Goal: Transaction & Acquisition: Purchase product/service

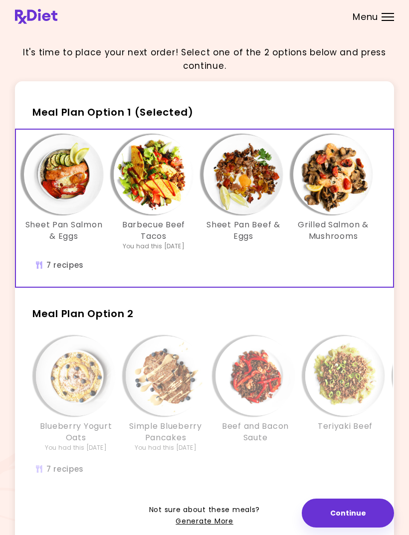
scroll to position [0, 281]
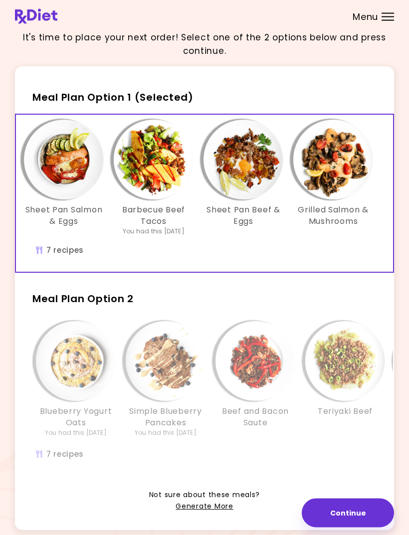
click at [248, 445] on div "Blueberry Yogurt Oats You had this [DATE] Simple Blueberry Pancakes You had thi…" at bounding box center [345, 385] width 628 height 128
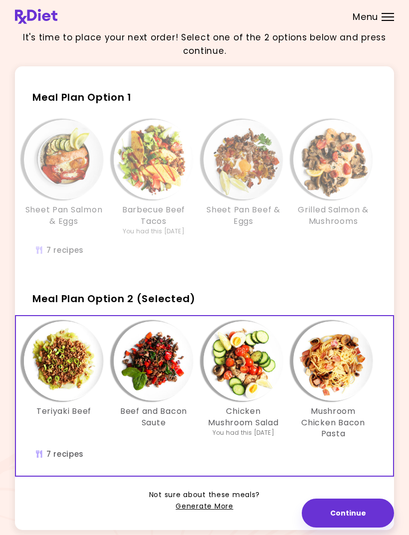
click at [169, 354] on img "Info - Beef and Bacon Saute - Meal Plan Option 2 (Selected)" at bounding box center [154, 361] width 80 height 80
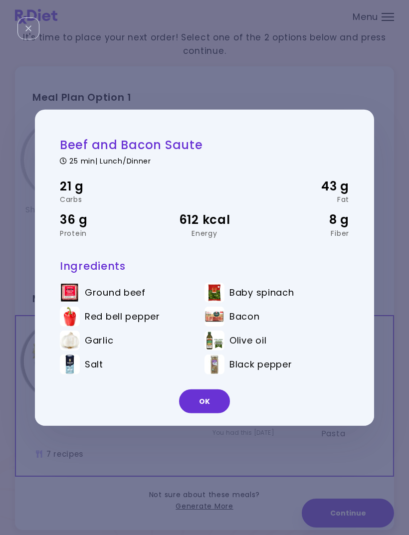
click at [199, 413] on button "OK" at bounding box center [204, 401] width 51 height 24
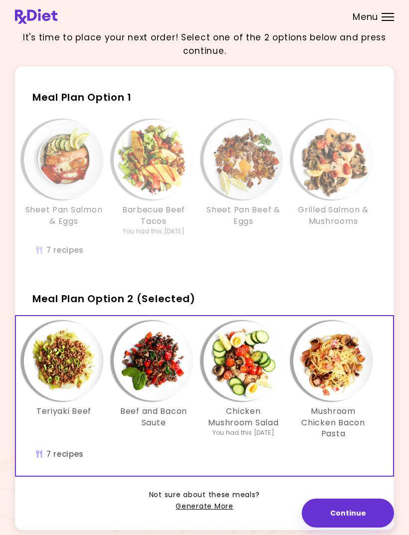
click at [333, 365] on img "Info - Mushroom Chicken Bacon Pasta - Meal Plan Option 2 (Selected)" at bounding box center [333, 361] width 80 height 80
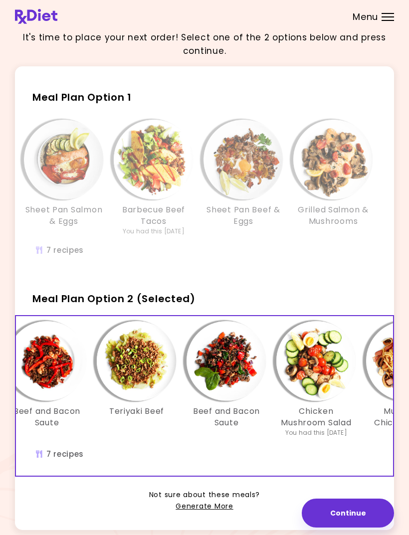
scroll to position [0, 207]
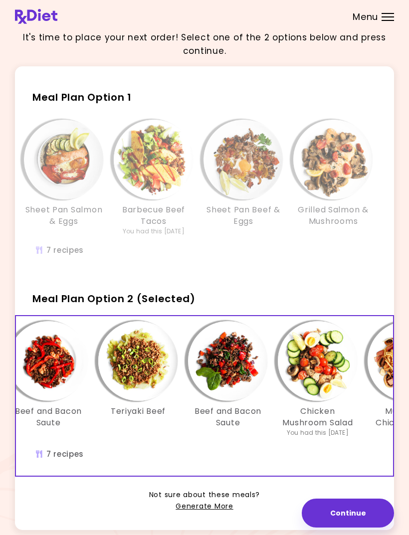
click at [314, 368] on img "Info - Chicken Mushroom Salad - Meal Plan Option 2 (Selected)" at bounding box center [318, 361] width 80 height 80
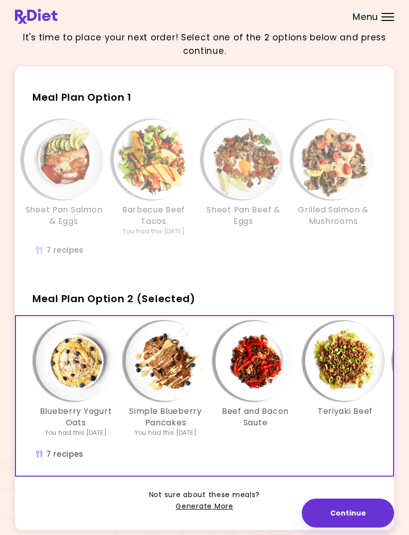
scroll to position [0, 0]
click at [254, 365] on img "Info - Beef and Bacon Saute - Meal Plan Option 2 (Selected)" at bounding box center [255, 361] width 80 height 80
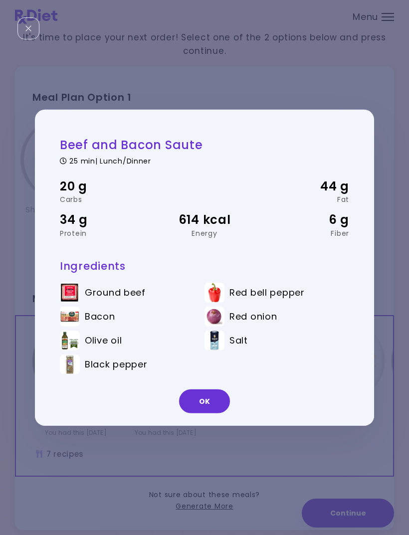
click at [213, 413] on button "OK" at bounding box center [204, 401] width 51 height 24
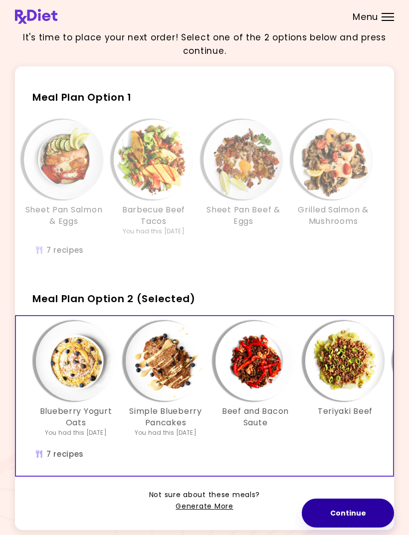
click at [353, 527] on button "Continue" at bounding box center [347, 512] width 92 height 29
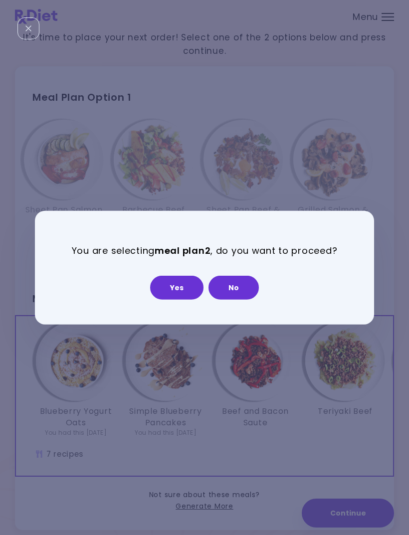
click at [182, 299] on button "Yes" at bounding box center [176, 288] width 53 height 24
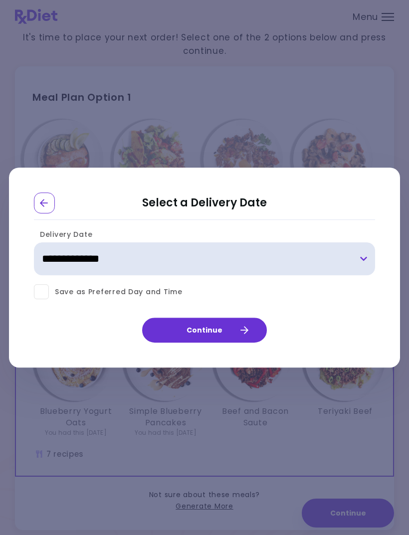
click at [97, 276] on select "**********" at bounding box center [204, 259] width 341 height 33
select select "**********"
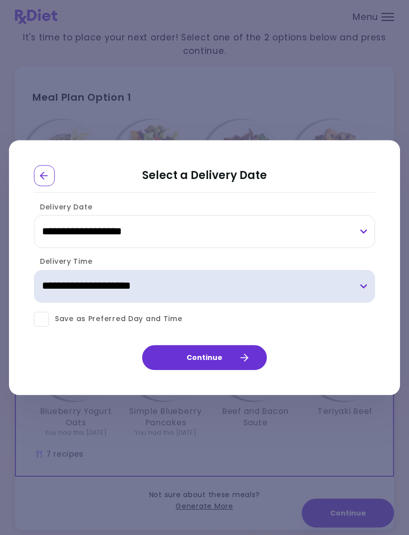
click at [351, 296] on select "**********" at bounding box center [204, 286] width 341 height 33
select select "*"
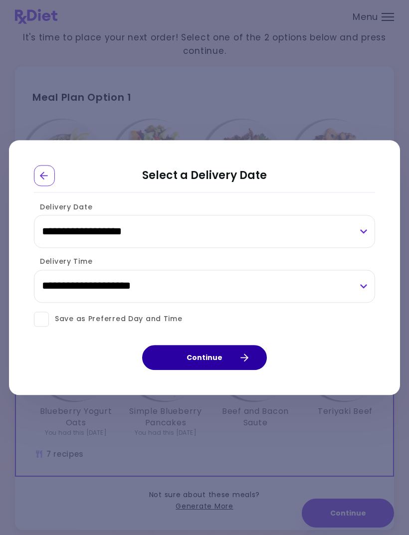
click at [212, 367] on button "Continue" at bounding box center [204, 357] width 125 height 25
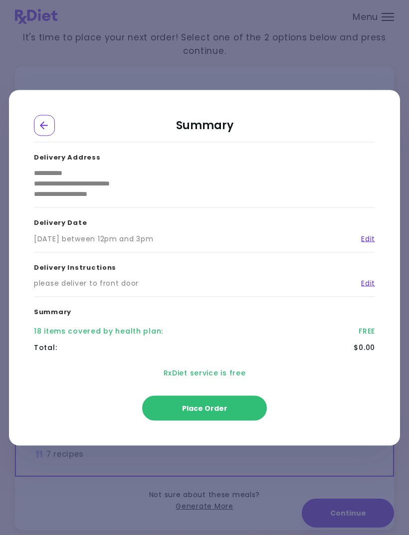
click at [226, 420] on button "Place Order" at bounding box center [204, 407] width 125 height 25
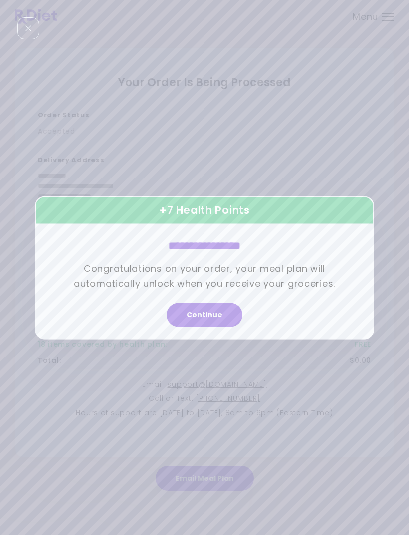
click at [210, 326] on button "Continue" at bounding box center [204, 314] width 76 height 24
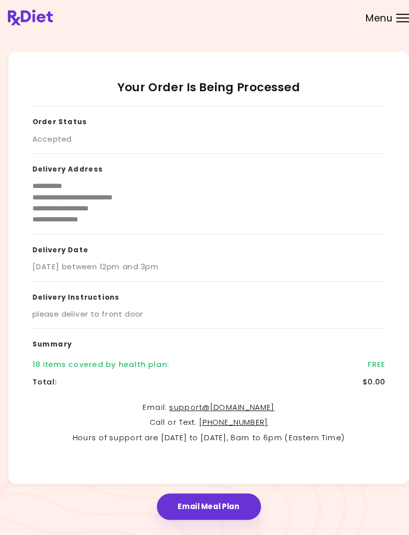
scroll to position [31, 0]
click at [21, 457] on div "Email Meal Plan" at bounding box center [204, 473] width 379 height 33
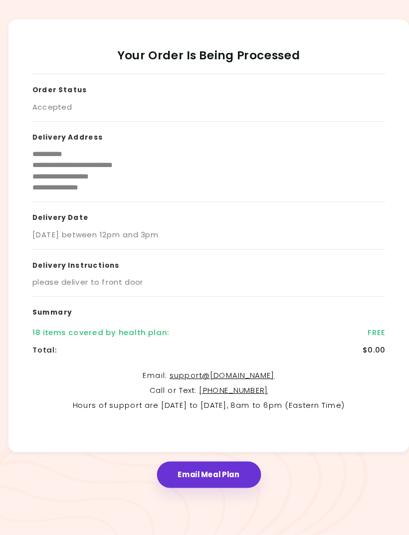
scroll to position [32, 0]
